Goal: Navigation & Orientation: Find specific page/section

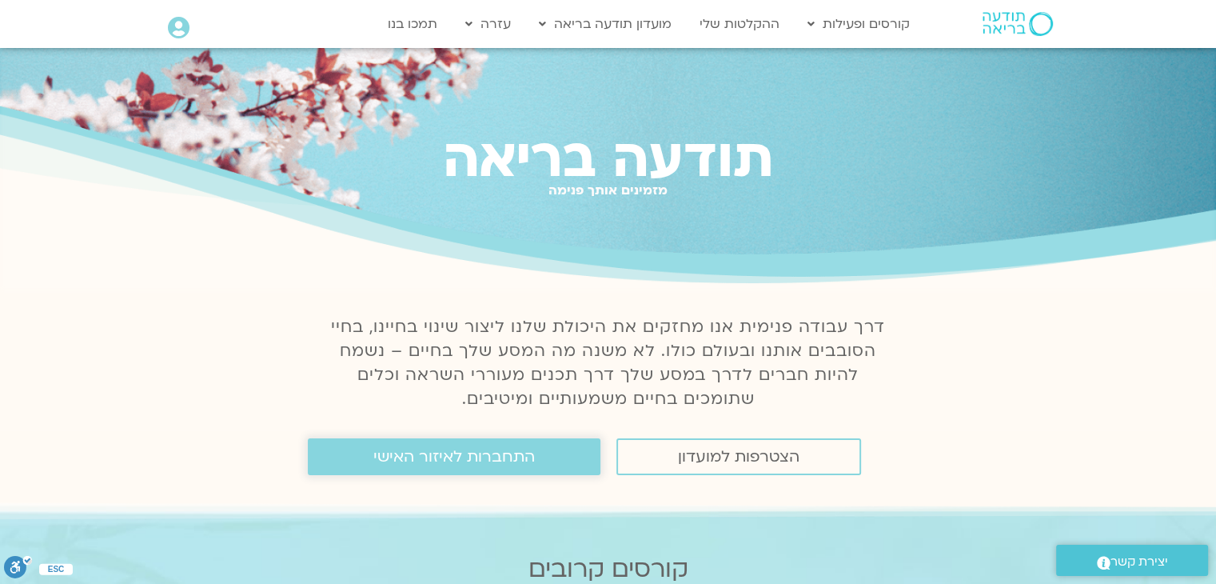
click at [429, 464] on span "התחברות לאיזור האישי" at bounding box center [453, 457] width 161 height 18
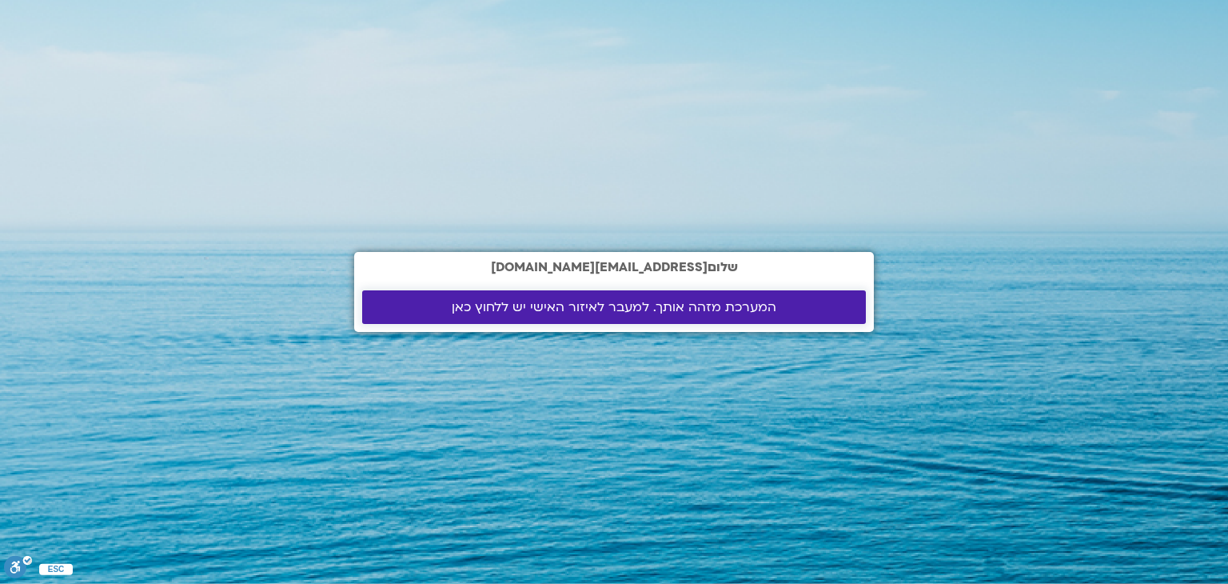
click at [576, 311] on span "המערכת מזהה אותך. למעבר לאיזור האישי יש ללחוץ כאן" at bounding box center [614, 307] width 325 height 14
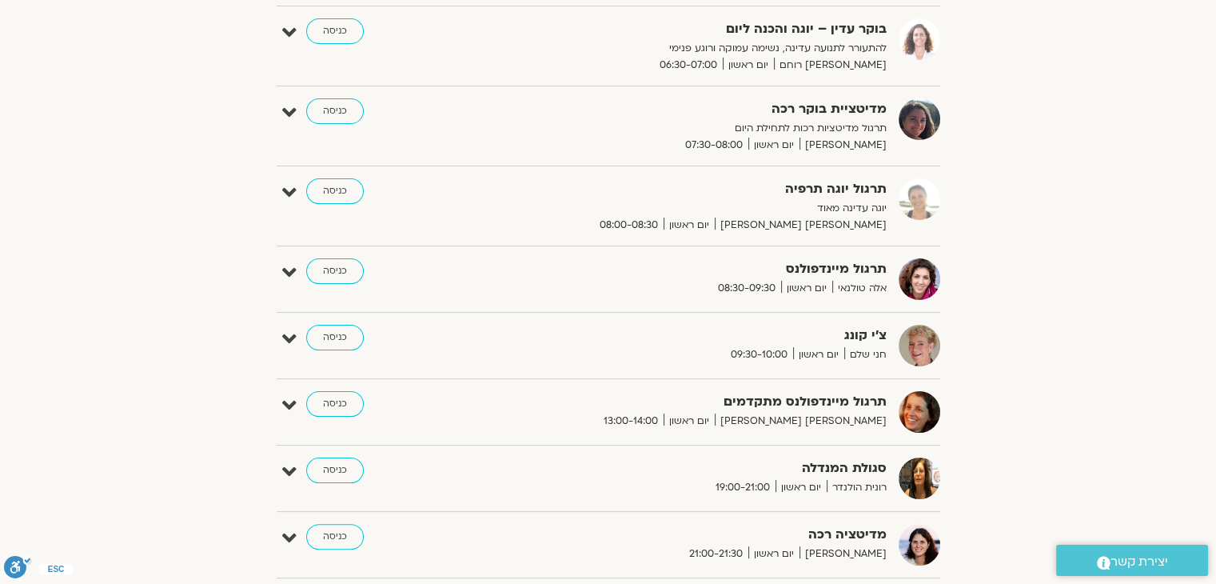
scroll to position [256, 0]
